Goal: Task Accomplishment & Management: Use online tool/utility

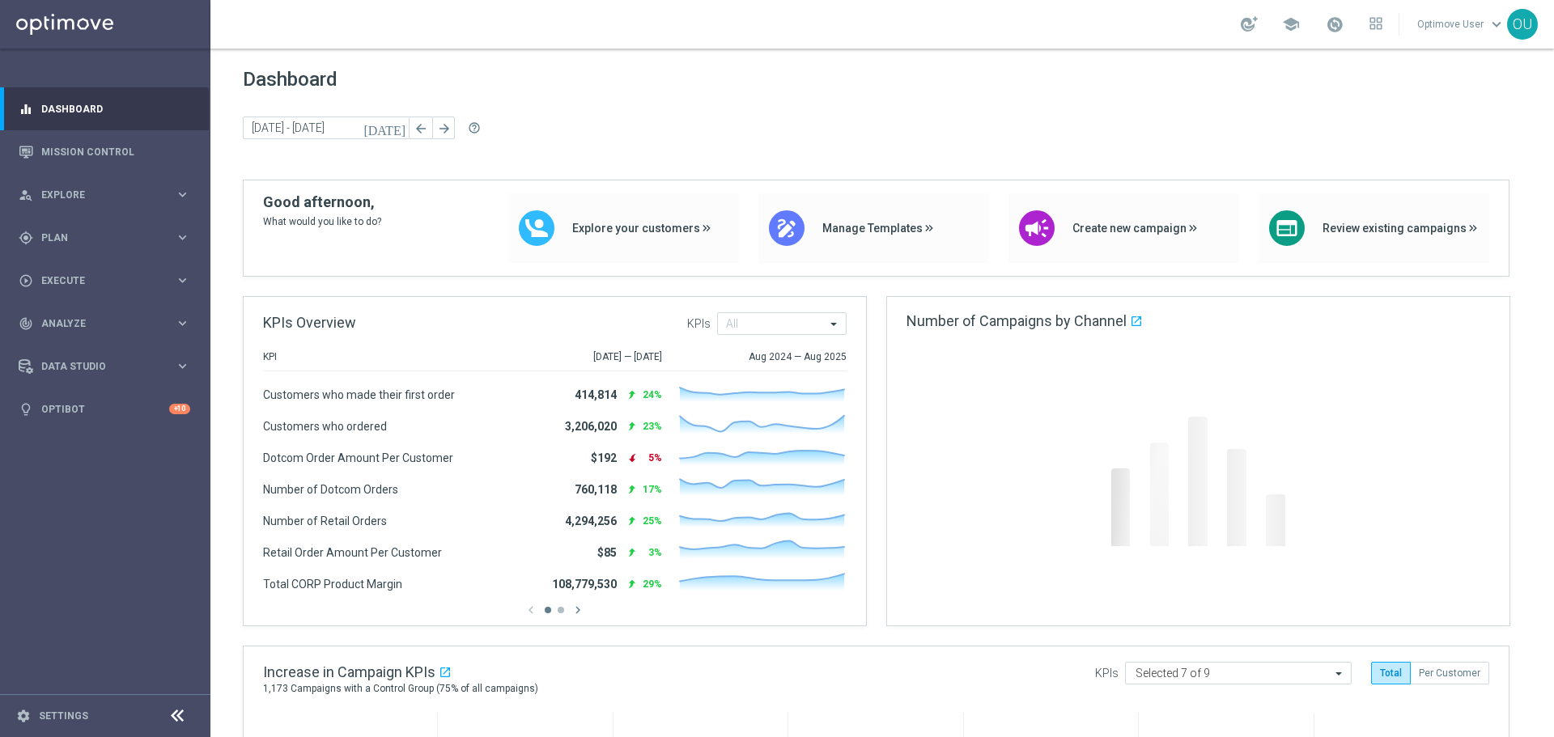
click at [1471, 26] on link "Optimove User keyboard_arrow_down" at bounding box center [1460, 24] width 91 height 24
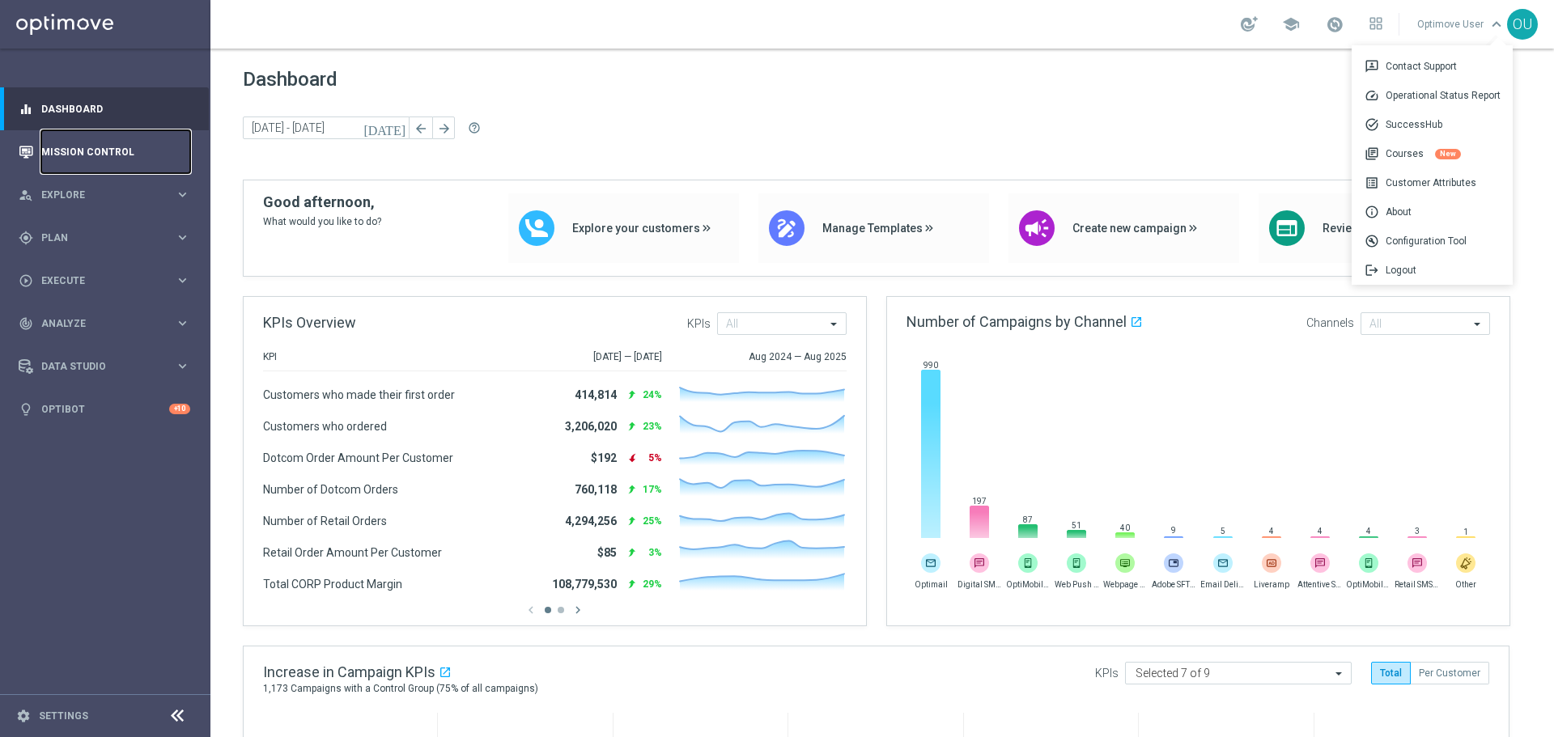
click at [124, 160] on link "Mission Control" at bounding box center [115, 151] width 149 height 43
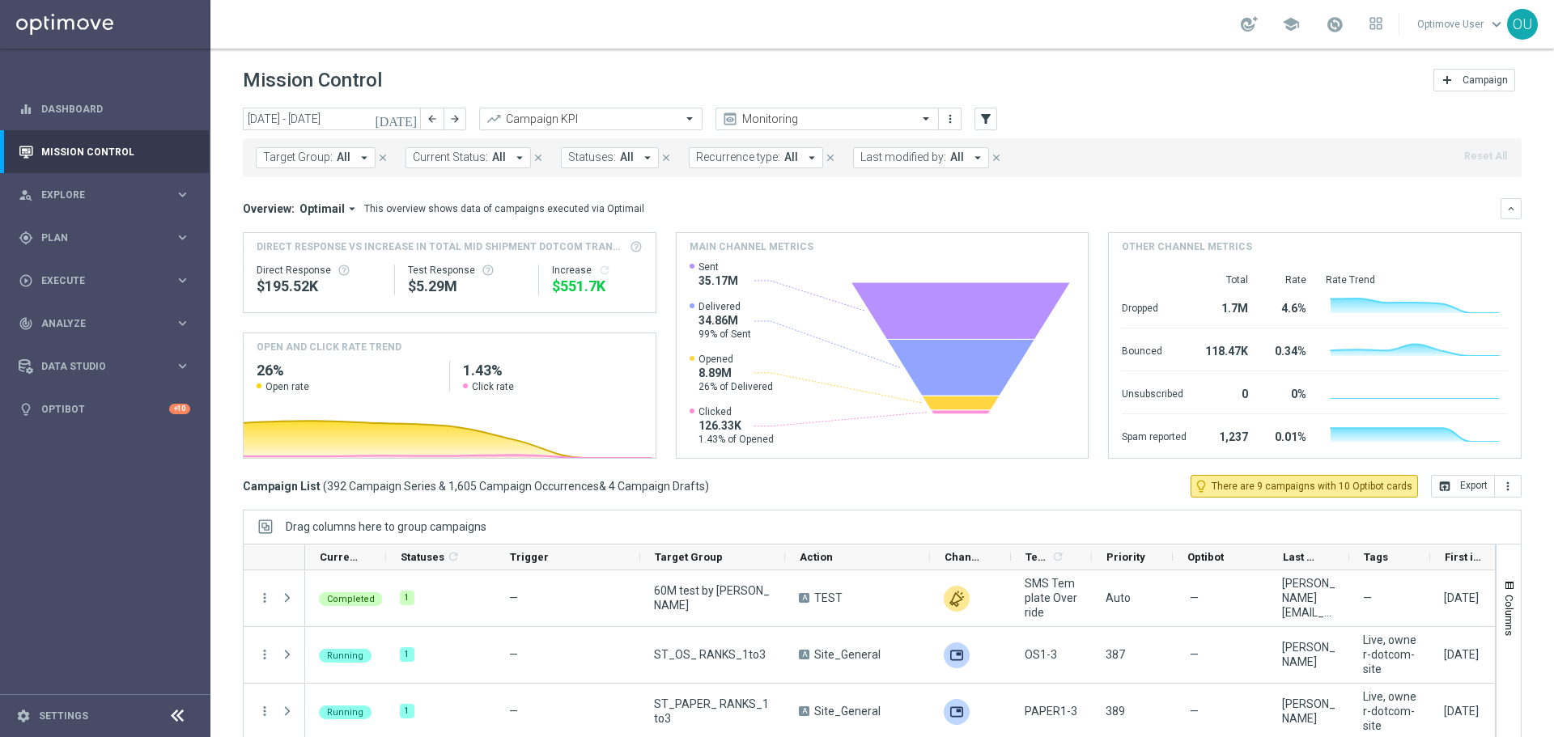
click at [410, 117] on icon "[DATE]" at bounding box center [397, 119] width 44 height 15
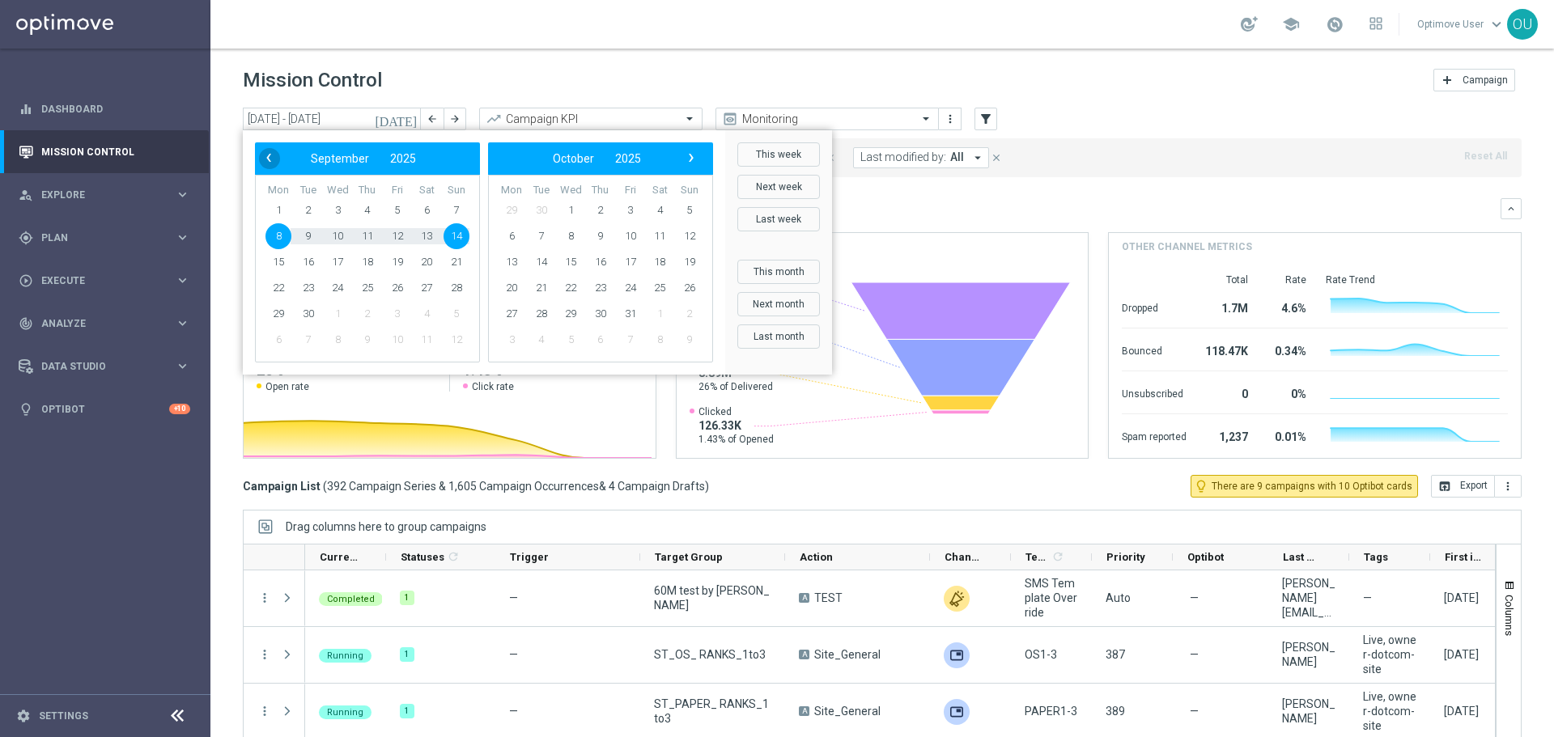
click at [267, 159] on span "‹" at bounding box center [268, 157] width 21 height 21
click at [393, 208] on span "1" at bounding box center [397, 210] width 26 height 26
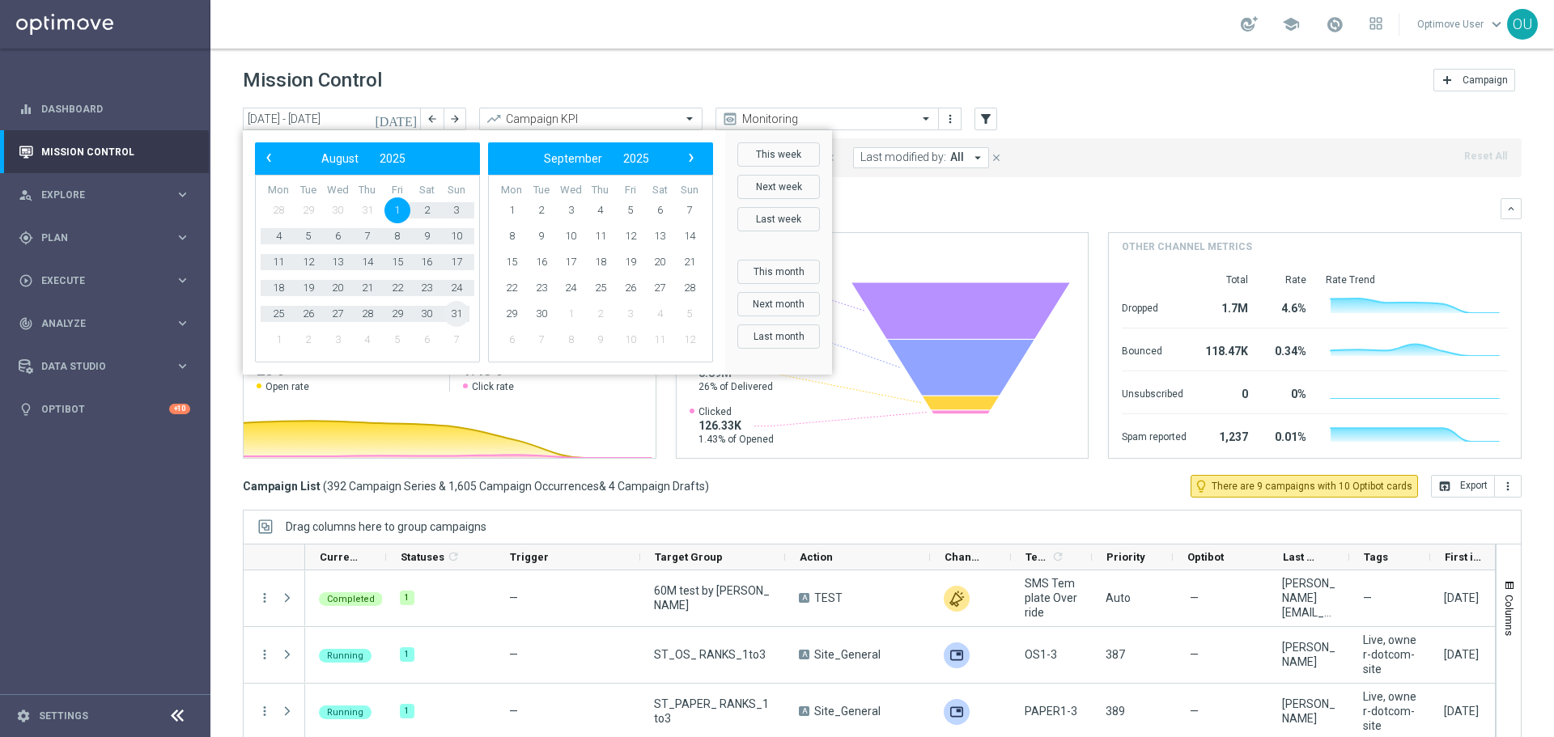
click at [451, 306] on span "31" at bounding box center [456, 314] width 26 height 26
type input "[DATE] - [DATE]"
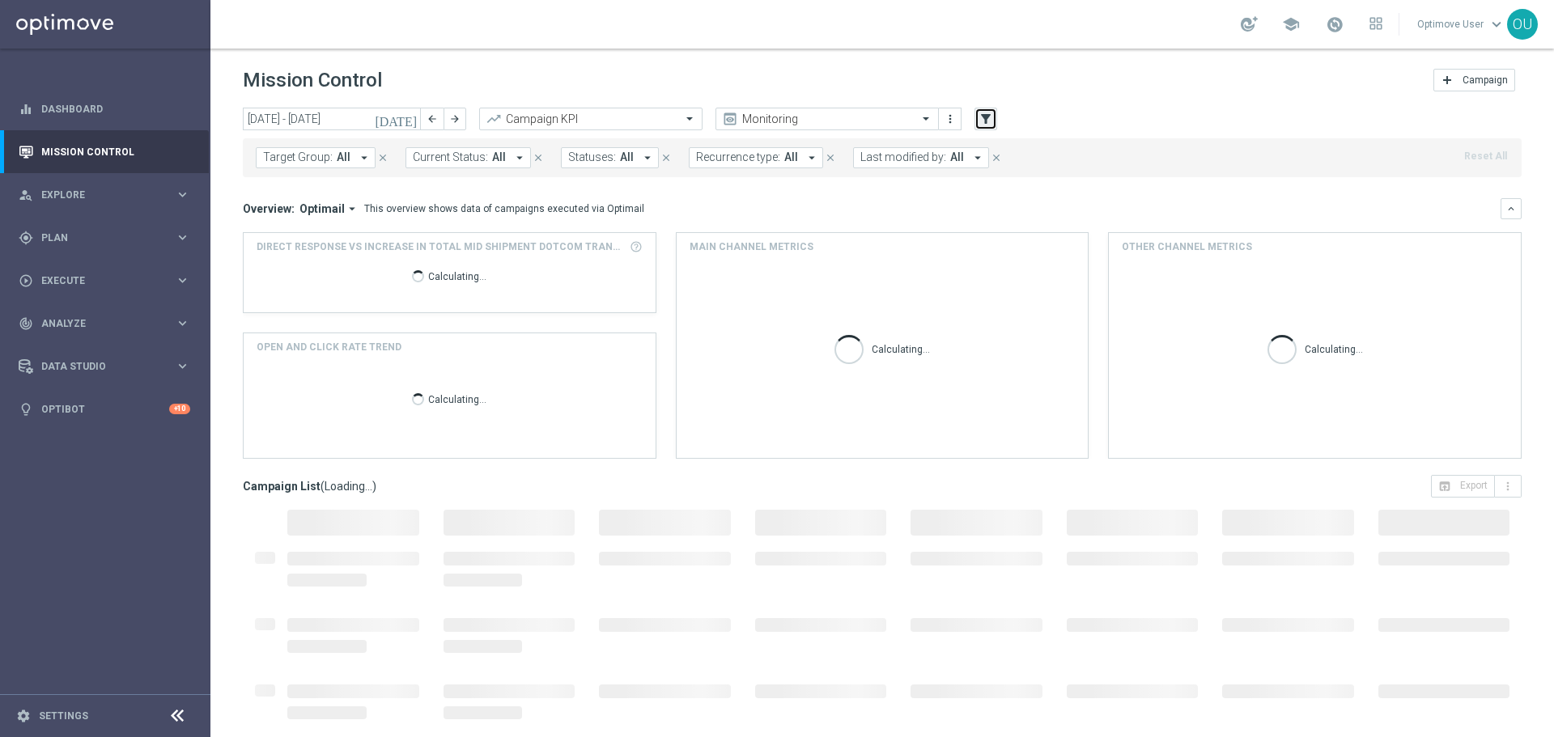
click at [979, 113] on icon "filter_alt" at bounding box center [985, 119] width 15 height 15
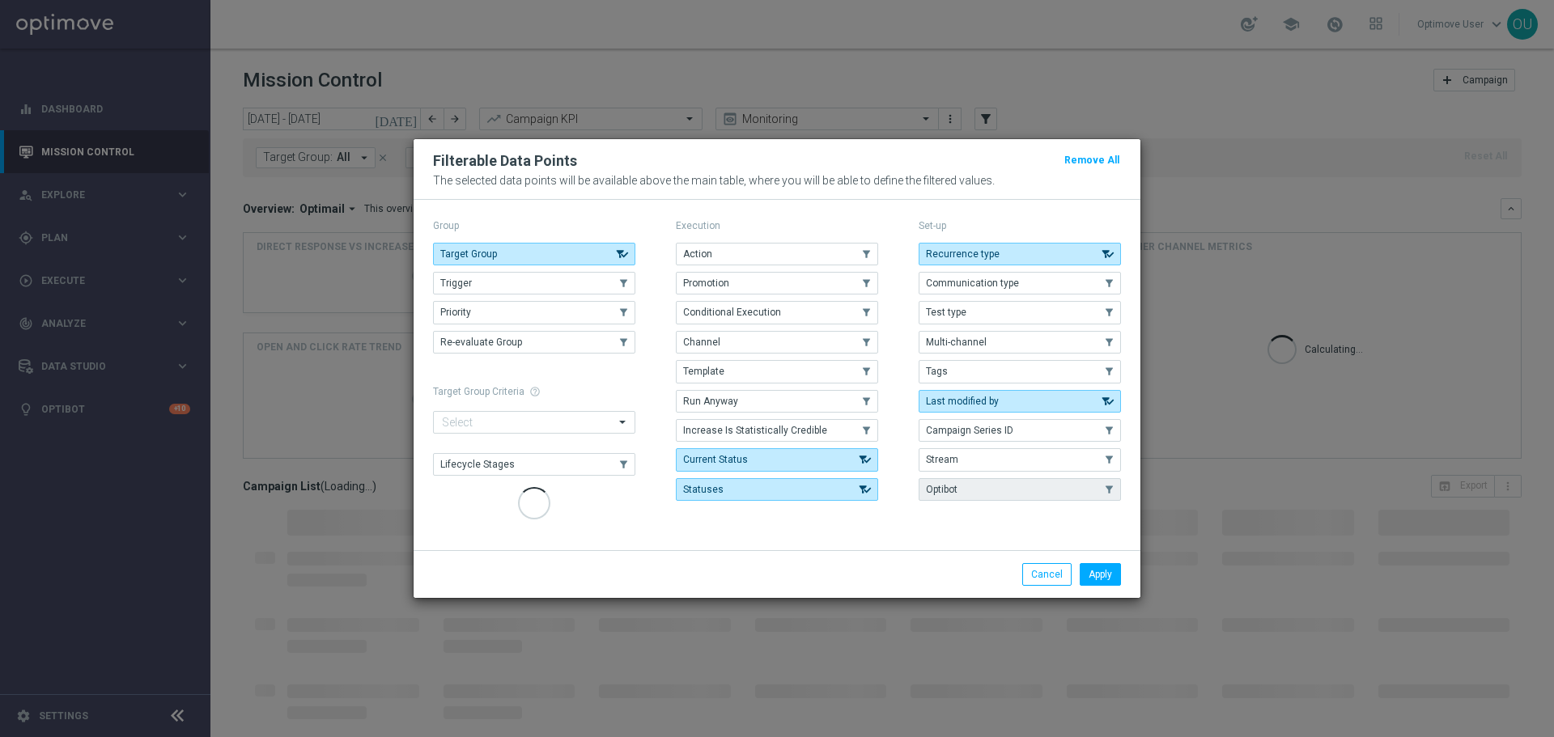
click at [1008, 486] on button "Optibot" at bounding box center [1020, 489] width 202 height 23
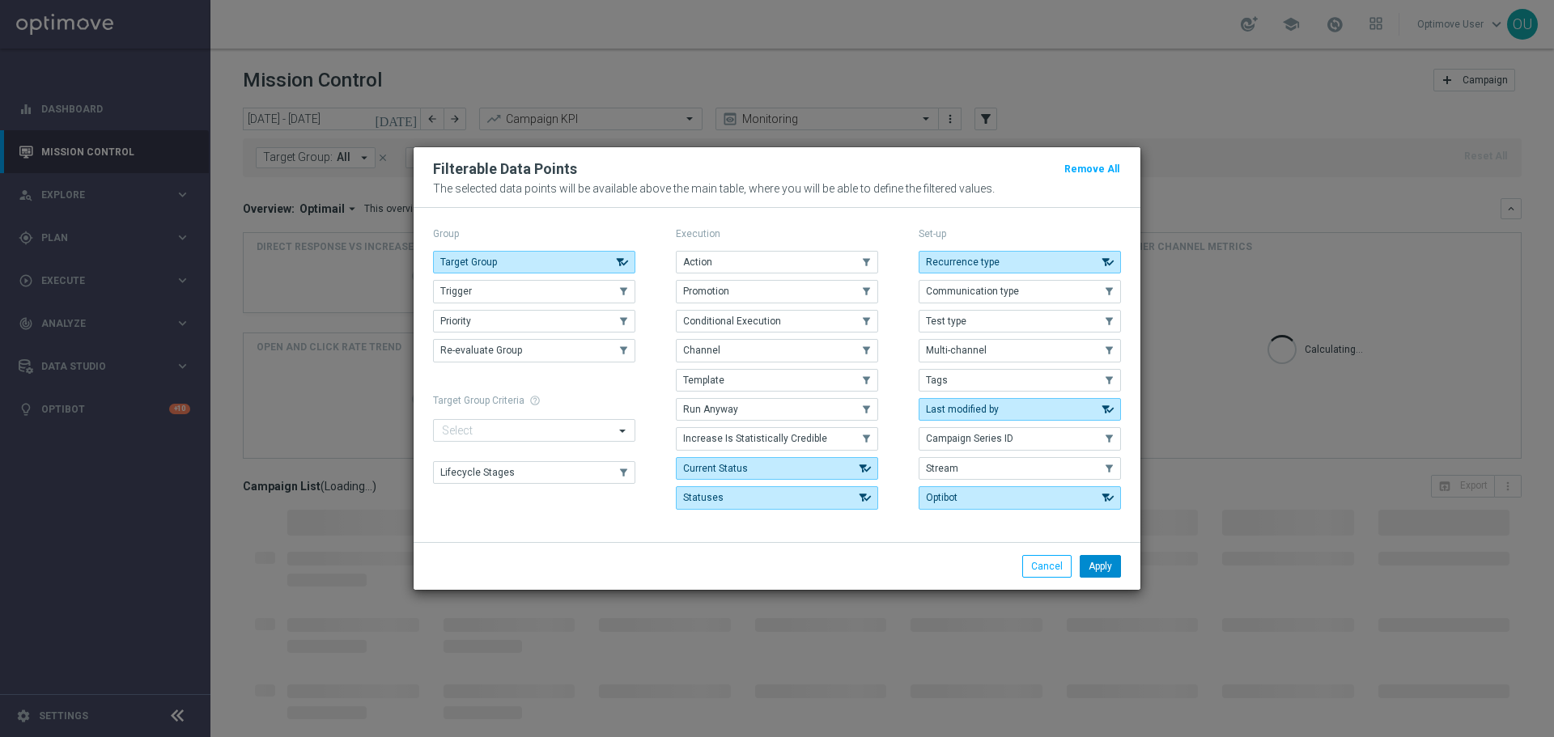
click at [1097, 577] on button "Apply" at bounding box center [1100, 566] width 41 height 23
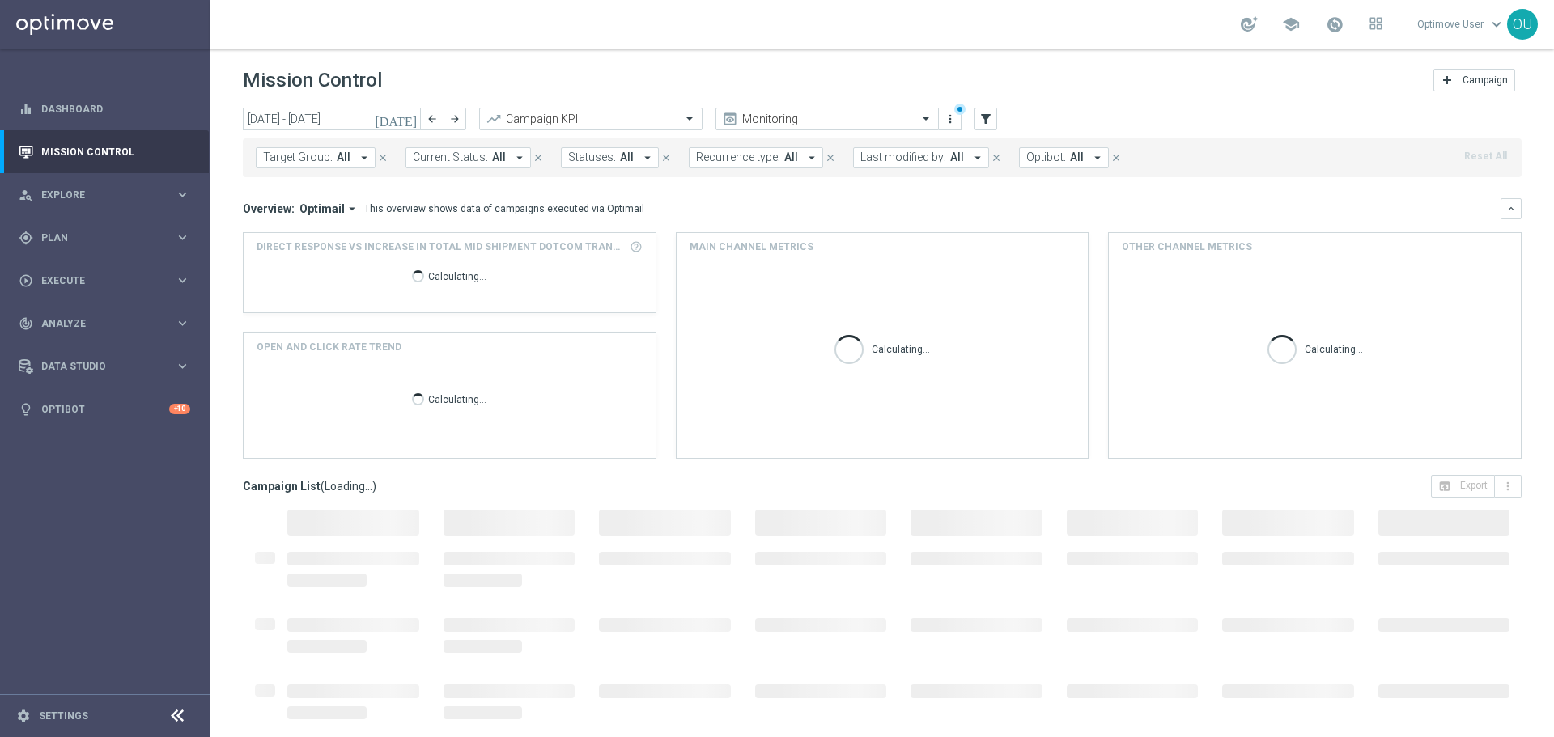
click at [1049, 159] on span "Optibot:" at bounding box center [1046, 158] width 40 height 14
click at [1041, 241] on div "With Optibot" at bounding box center [1100, 254] width 146 height 26
click at [1251, 156] on div "Target Group: All arrow_drop_down close Current Status: All arrow_drop_down clo…" at bounding box center [882, 157] width 1279 height 39
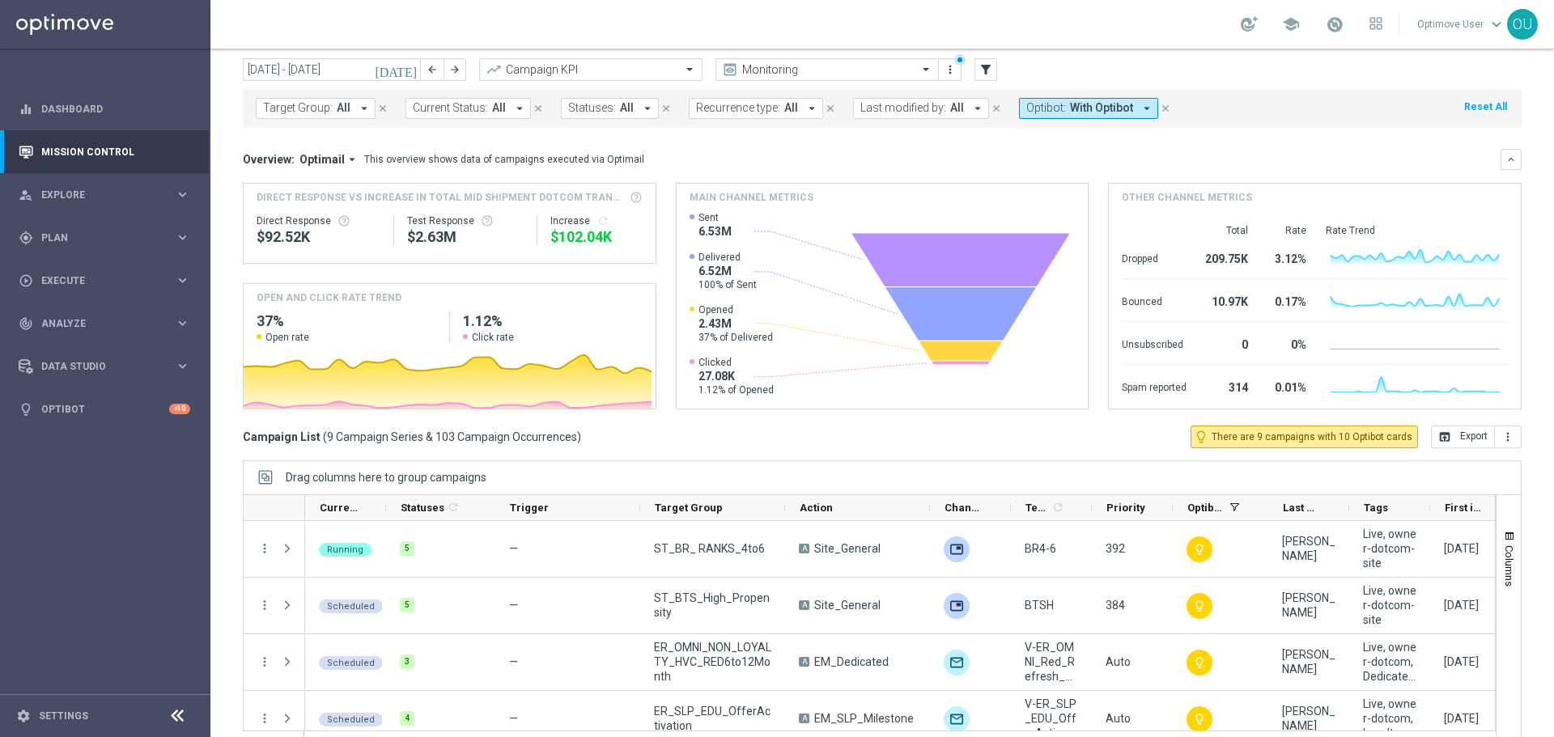
scroll to position [72, 0]
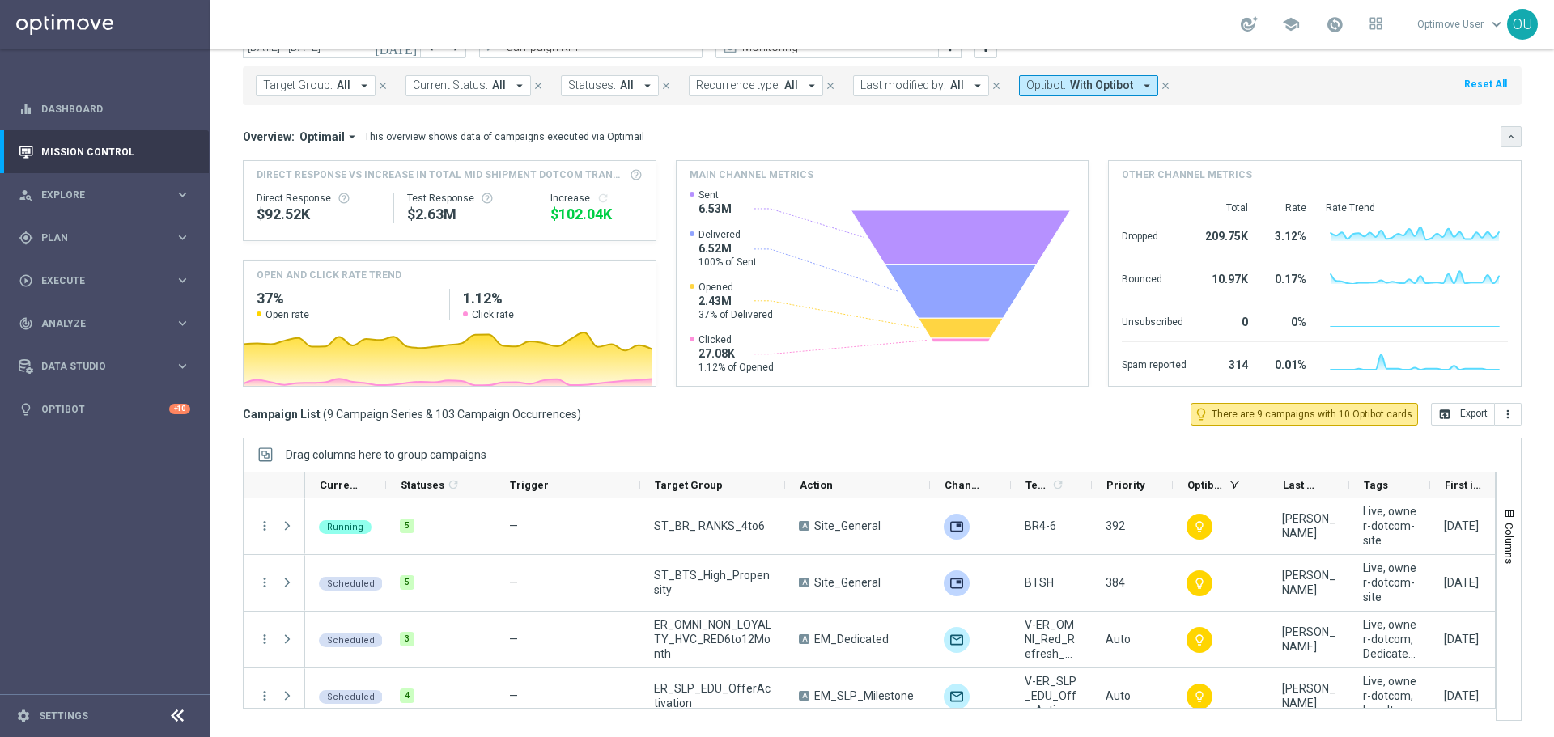
click at [1504, 138] on button "keyboard_arrow_down" at bounding box center [1510, 136] width 21 height 21
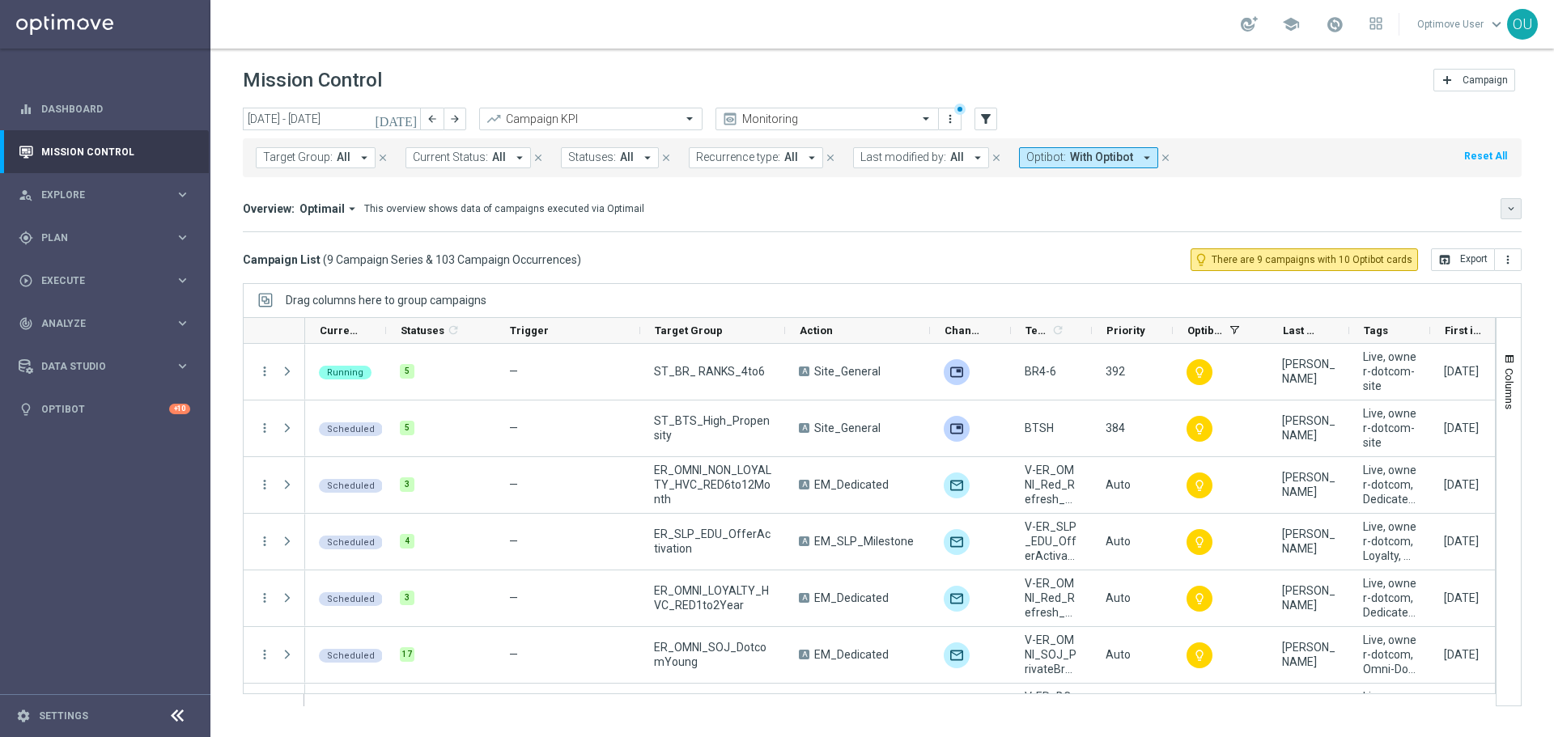
scroll to position [0, 0]
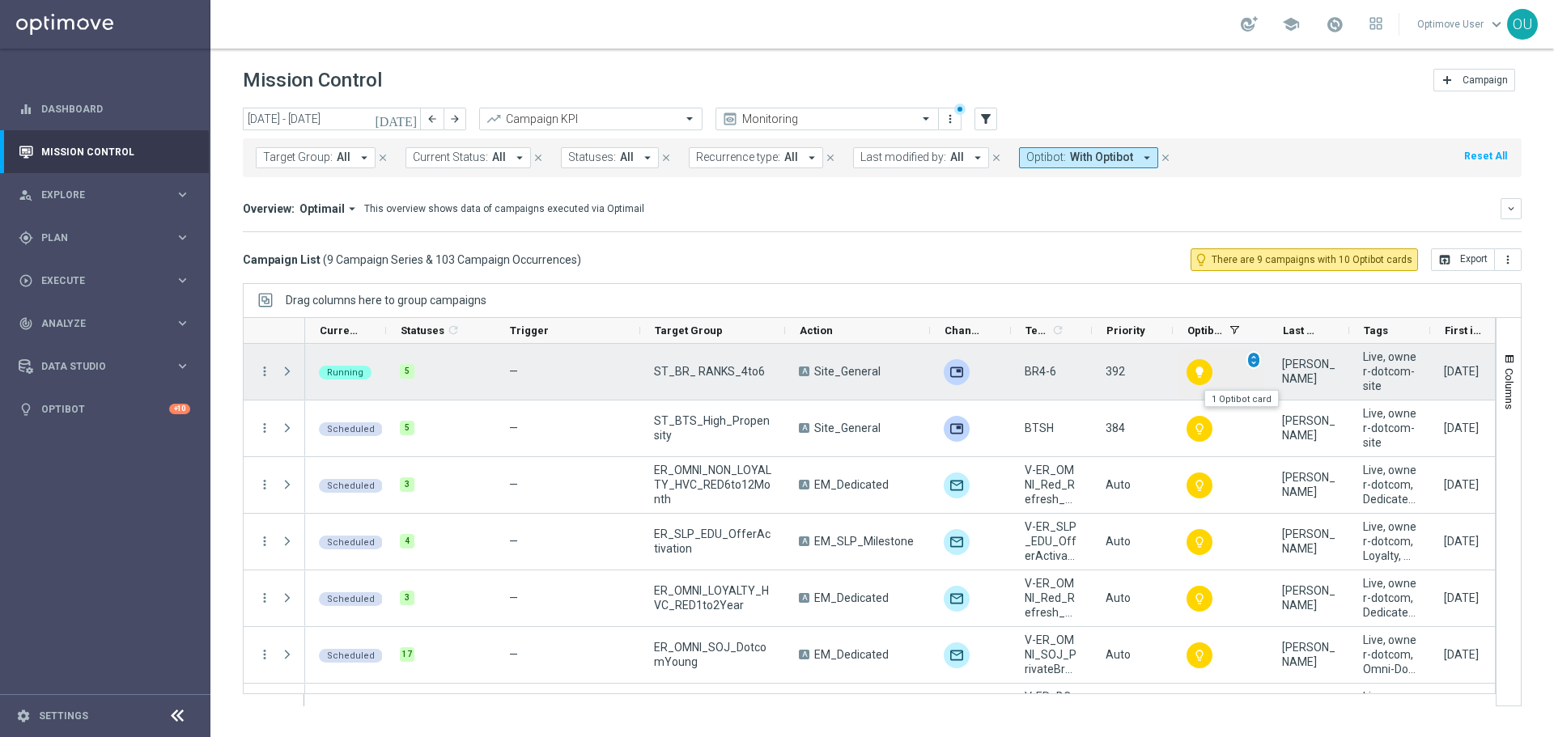
click at [1256, 359] on span "unfold_more" at bounding box center [1253, 359] width 11 height 11
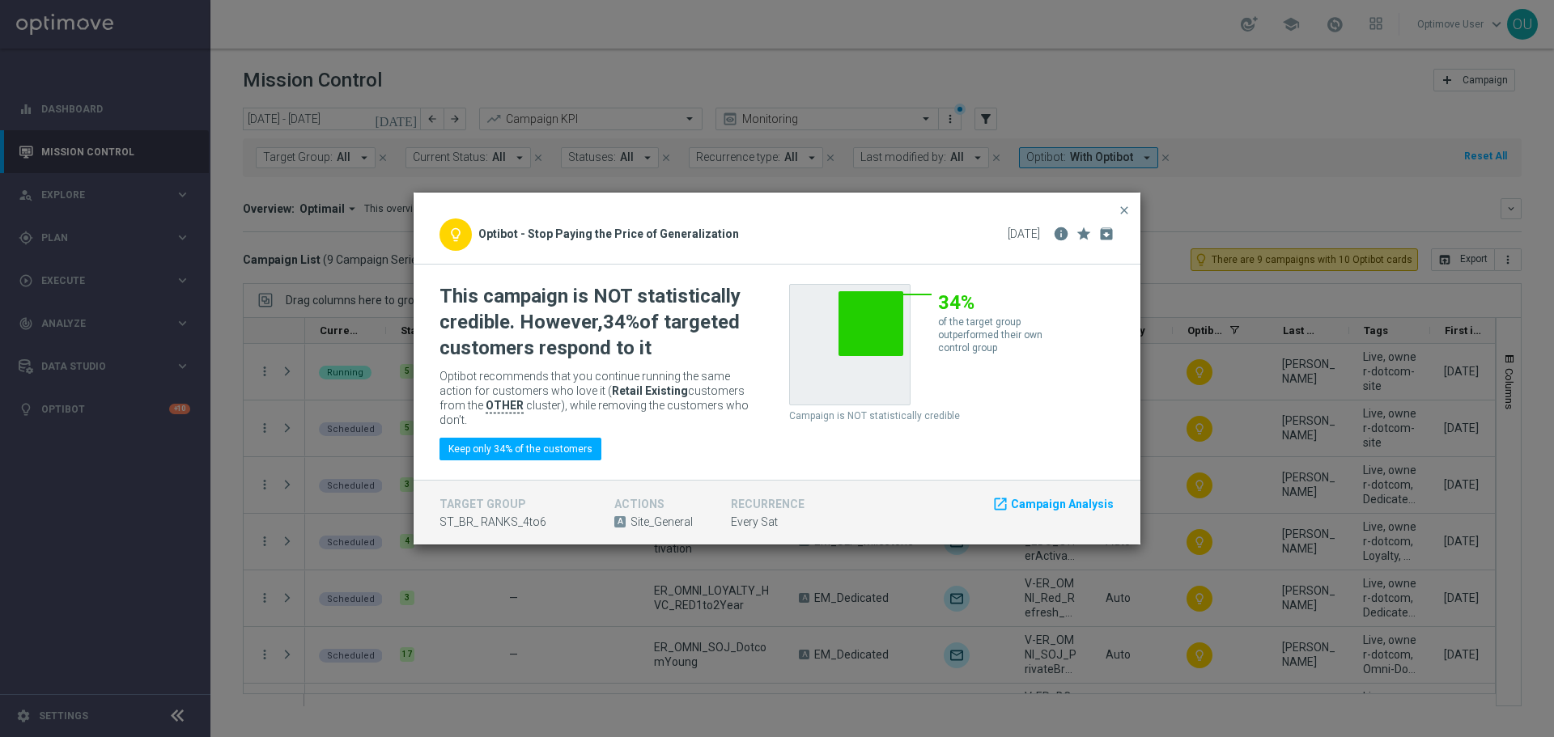
click at [1194, 265] on modal-container "close lightbulb_outline Optibot - Stop Paying the Price of Generalization [DATE…" at bounding box center [777, 368] width 1554 height 737
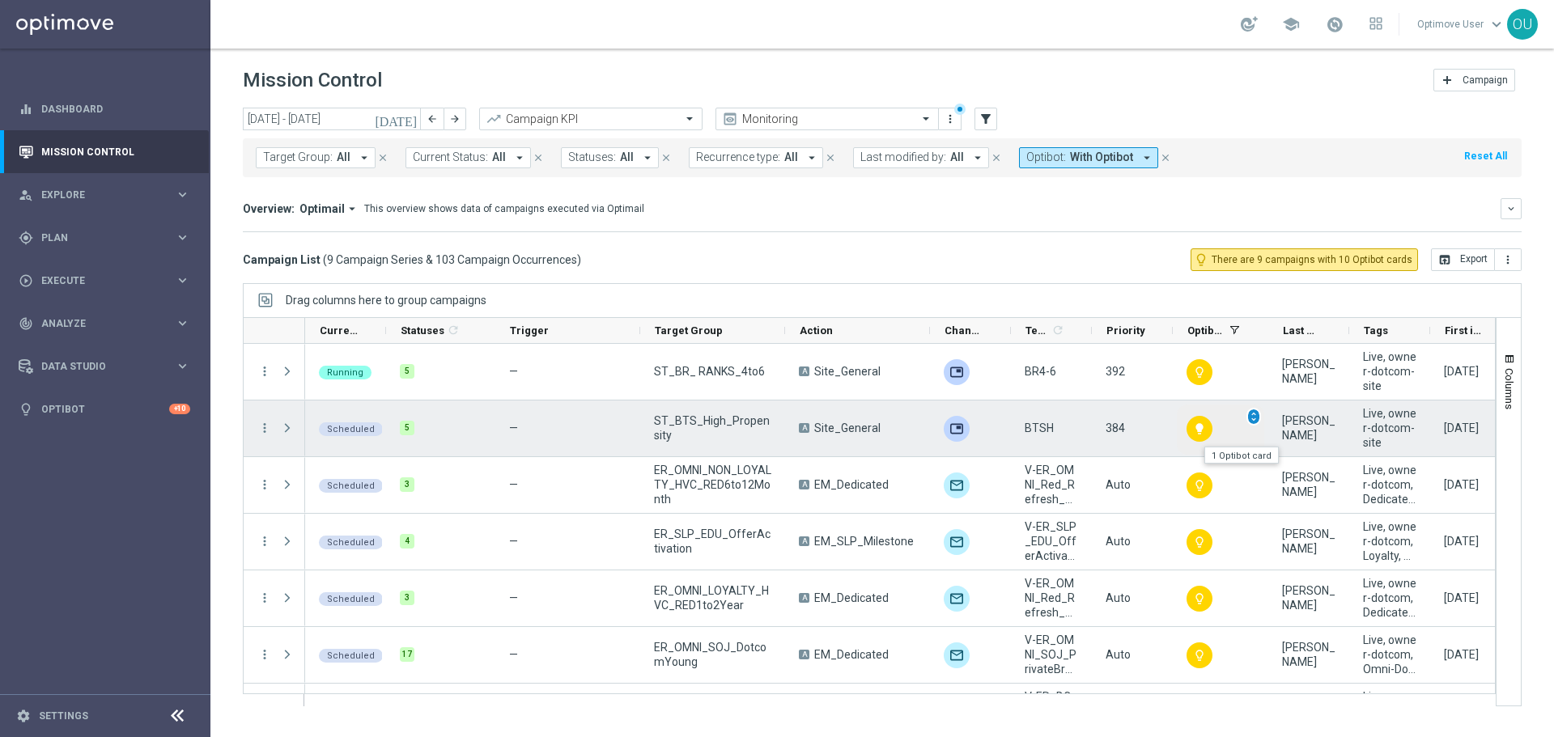
click at [1256, 417] on span "unfold_more" at bounding box center [1253, 416] width 11 height 11
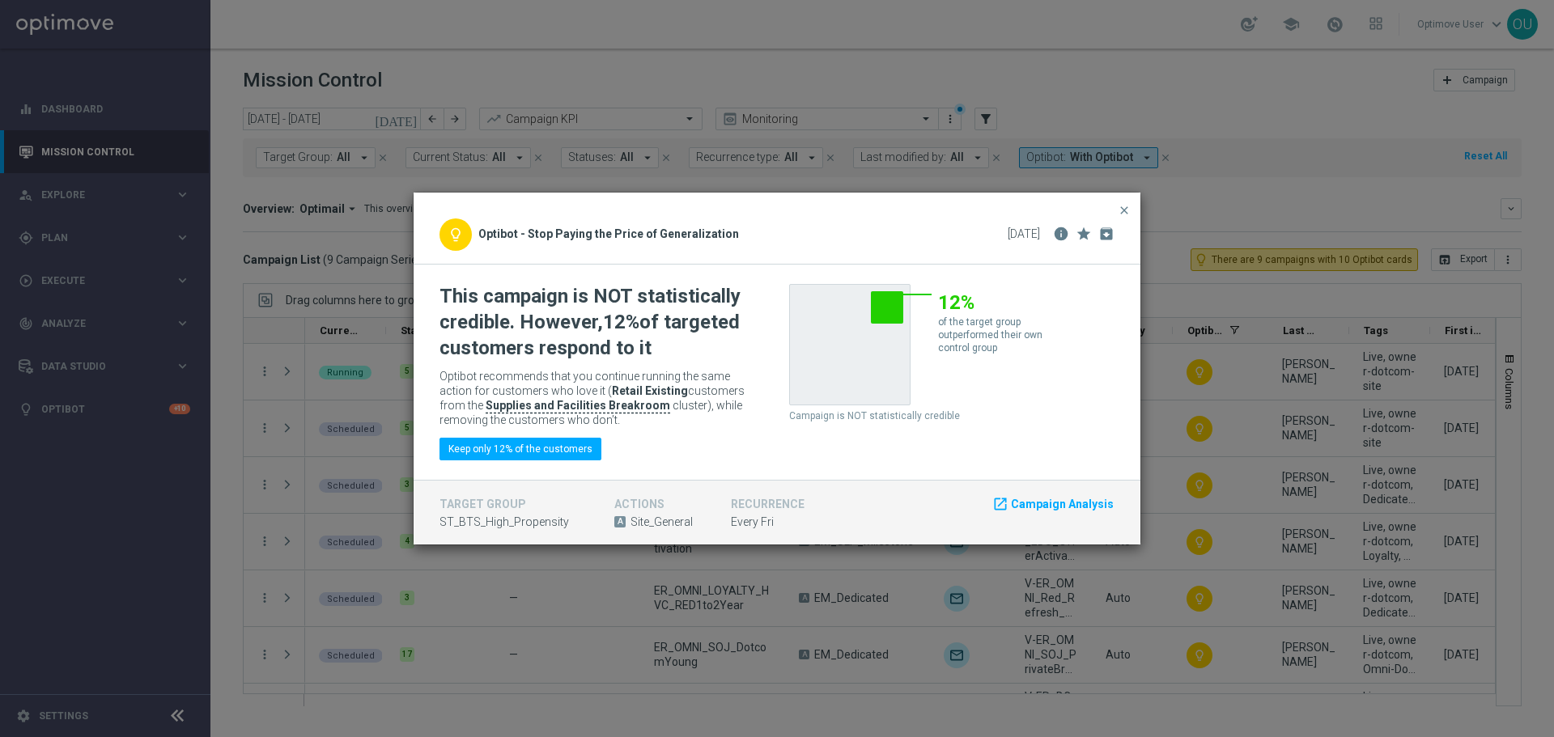
click at [1301, 430] on modal-container "close lightbulb_outline Optibot - Stop Paying the Price of Generalization [DATE…" at bounding box center [777, 368] width 1554 height 737
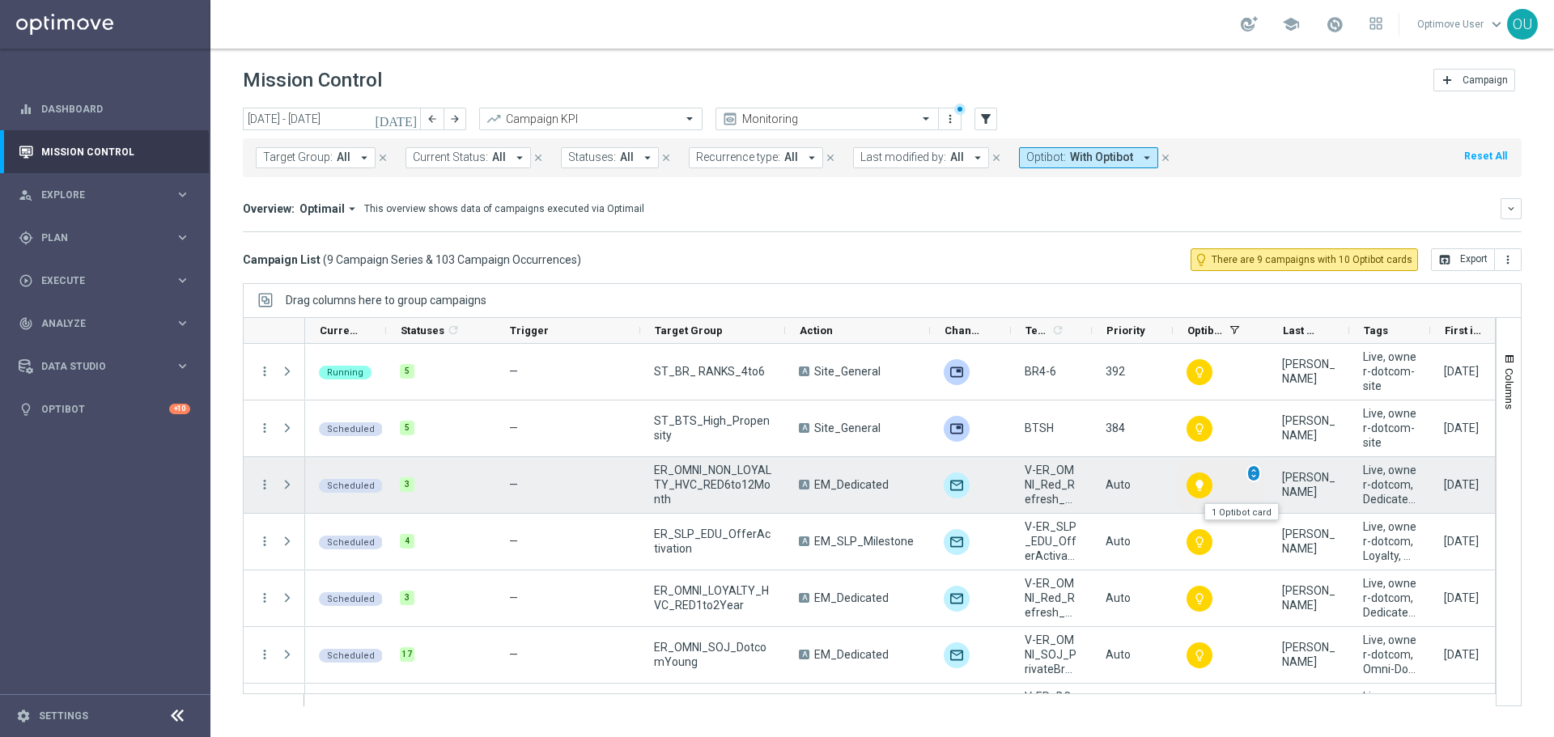
click at [1255, 473] on span "unfold_more" at bounding box center [1253, 473] width 11 height 11
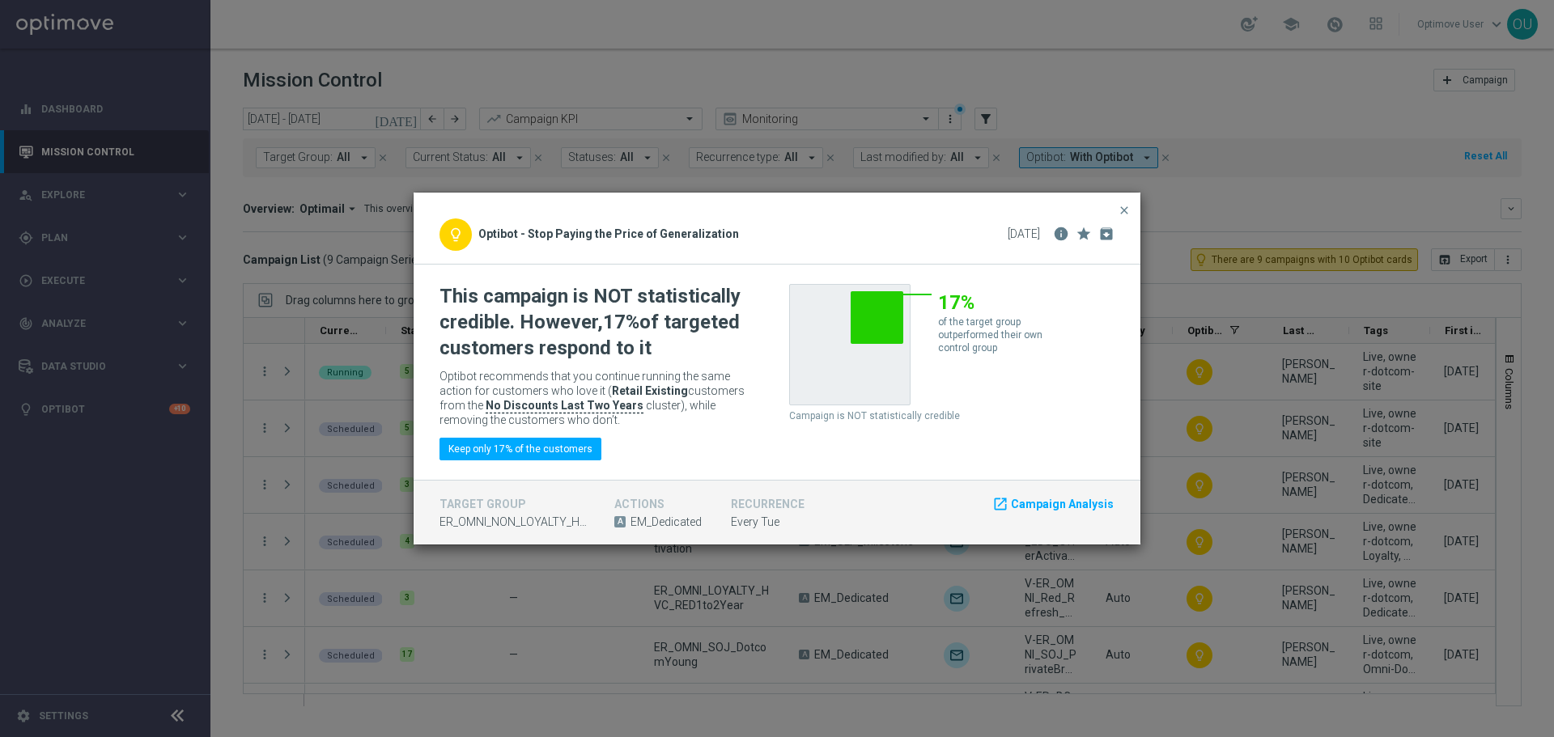
click at [803, 129] on modal-container "close lightbulb_outline Optibot - Stop Paying the Price of Generalization [DATE…" at bounding box center [777, 368] width 1554 height 737
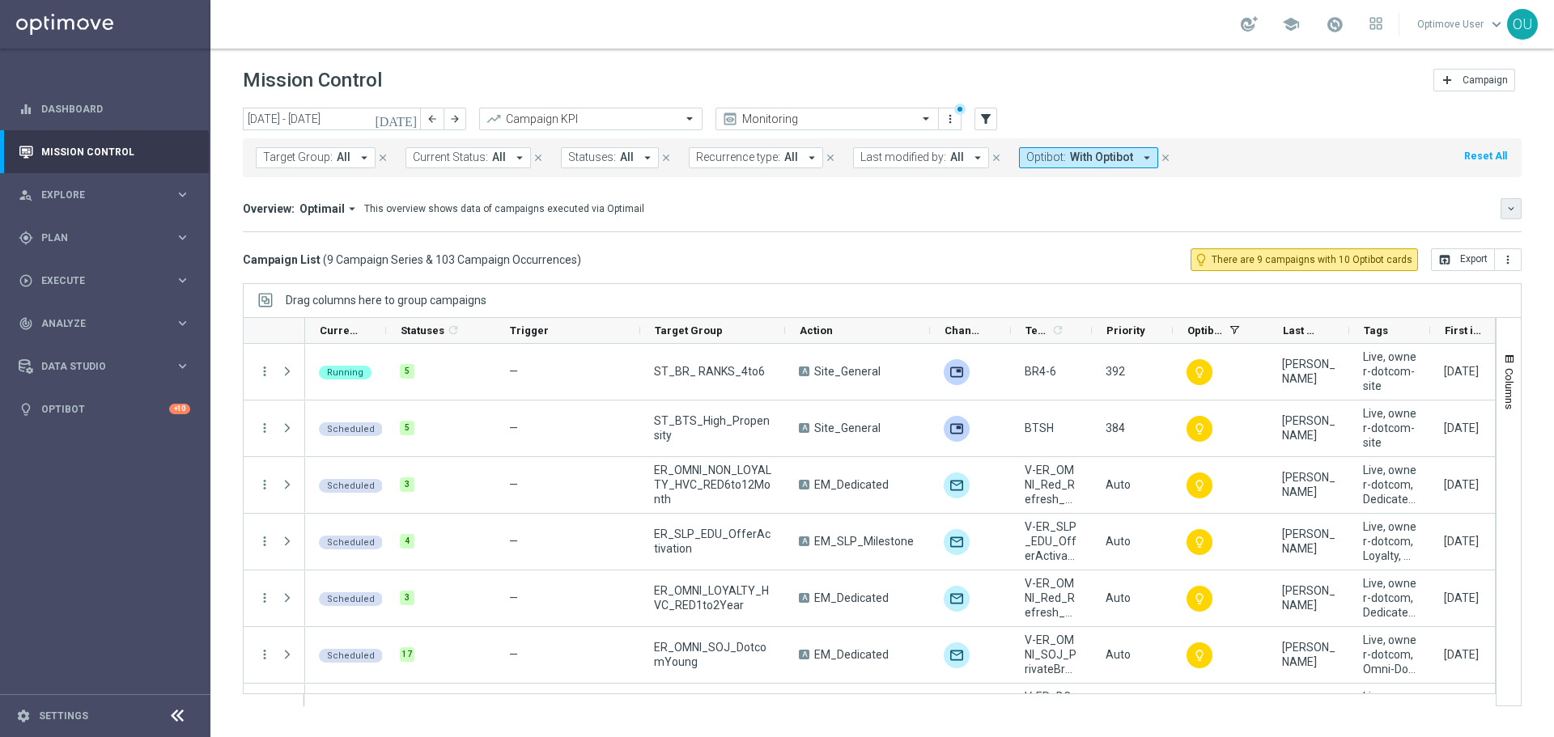
click at [1508, 206] on icon "keyboard_arrow_down" at bounding box center [1510, 208] width 11 height 11
